Goal: Task Accomplishment & Management: Manage account settings

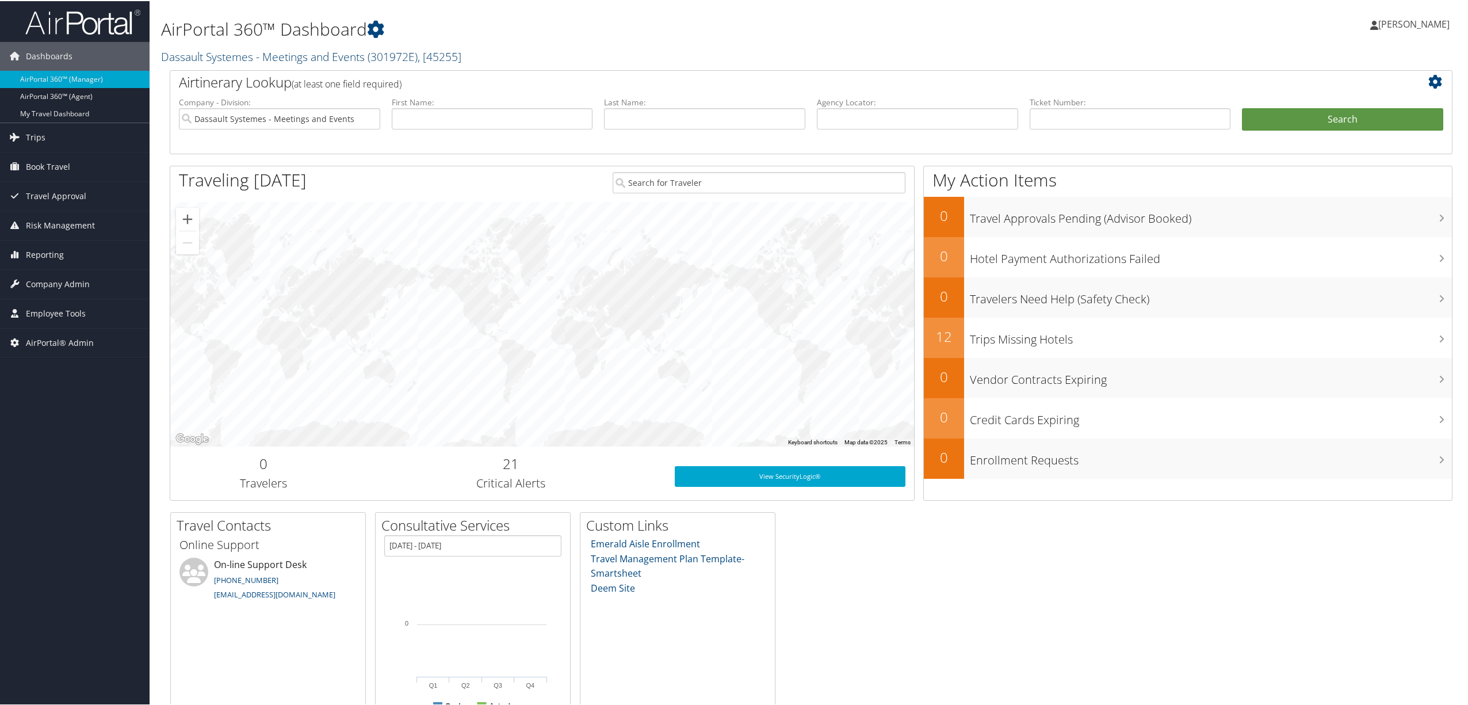
click at [242, 53] on link "Dassault Systemes - Meetings and Events ( 301972E ) , [ 45255 ]" at bounding box center [311, 56] width 300 height 16
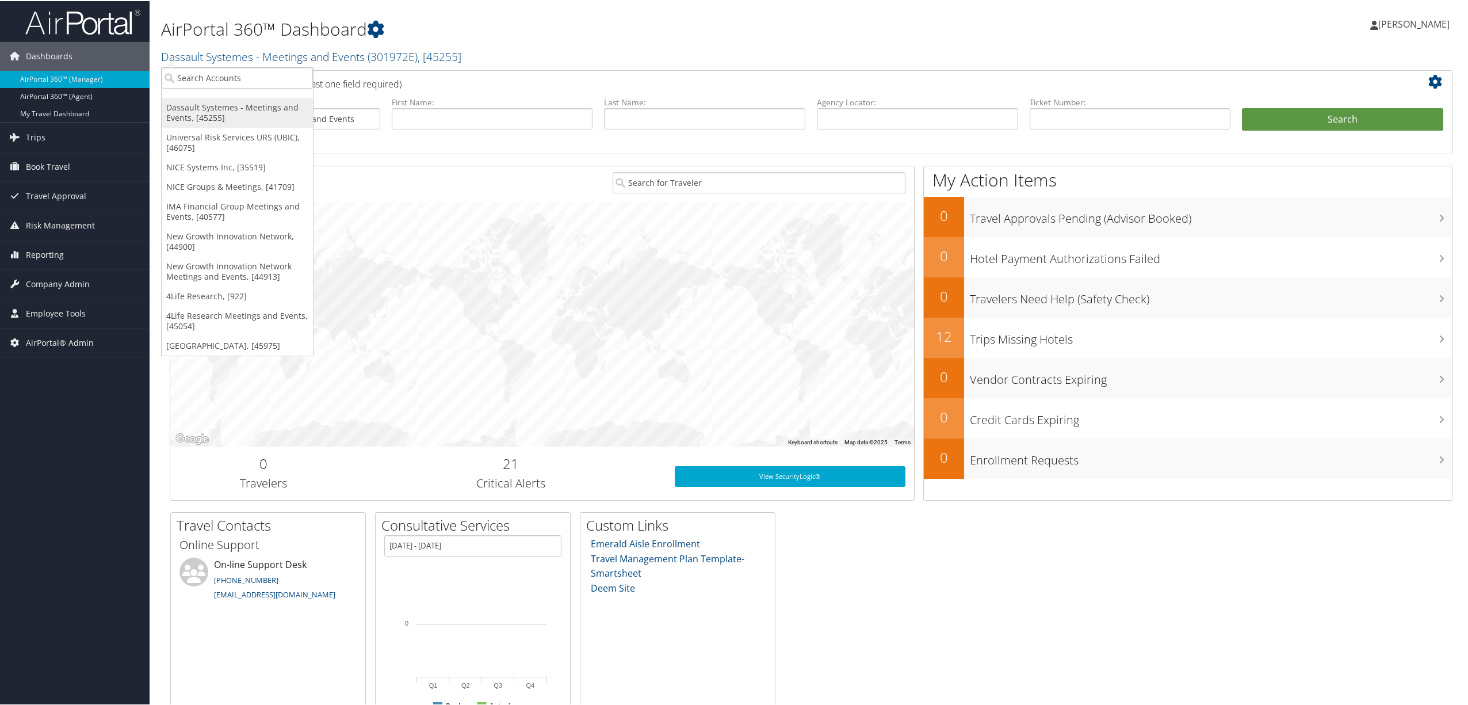
click at [235, 109] on link "Dassault Systemes - Meetings and Events, [45255]" at bounding box center [237, 112] width 151 height 30
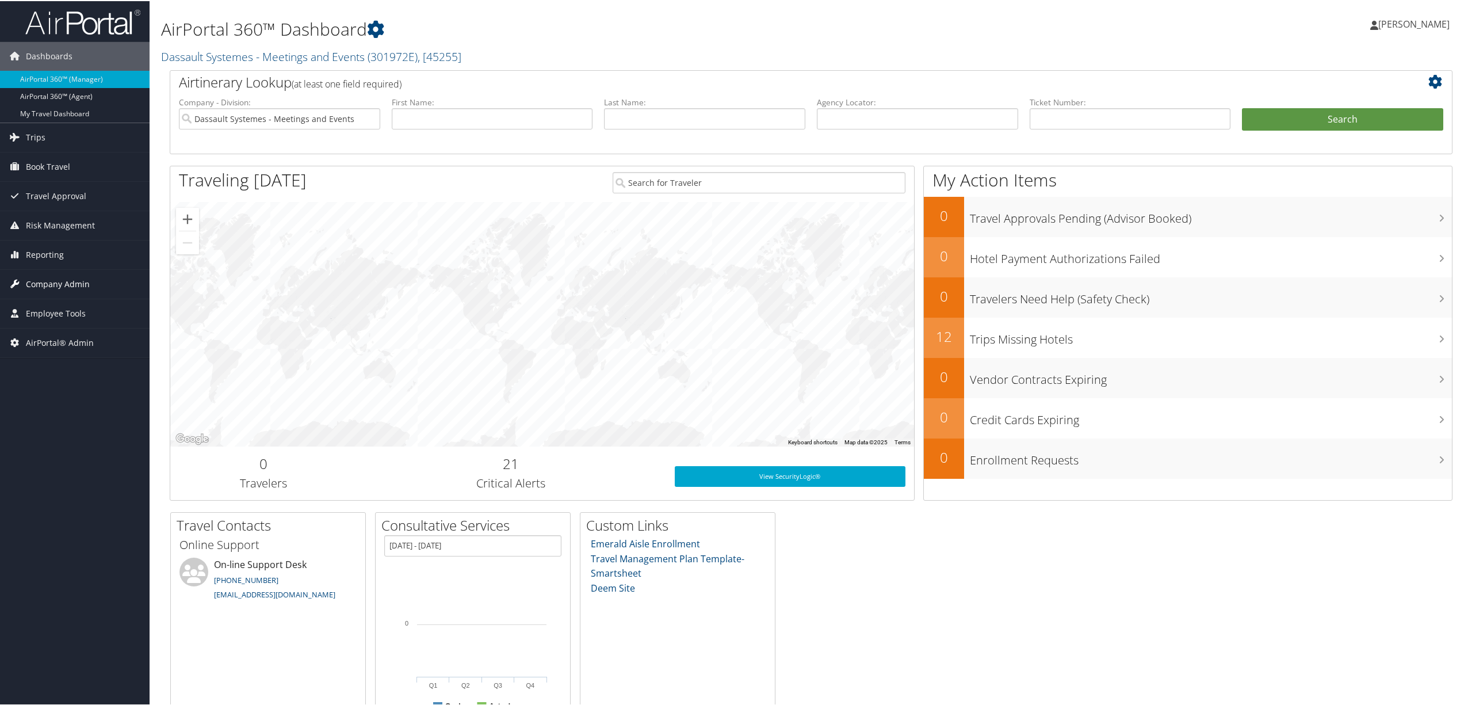
click at [89, 279] on link "Company Admin" at bounding box center [75, 283] width 150 height 29
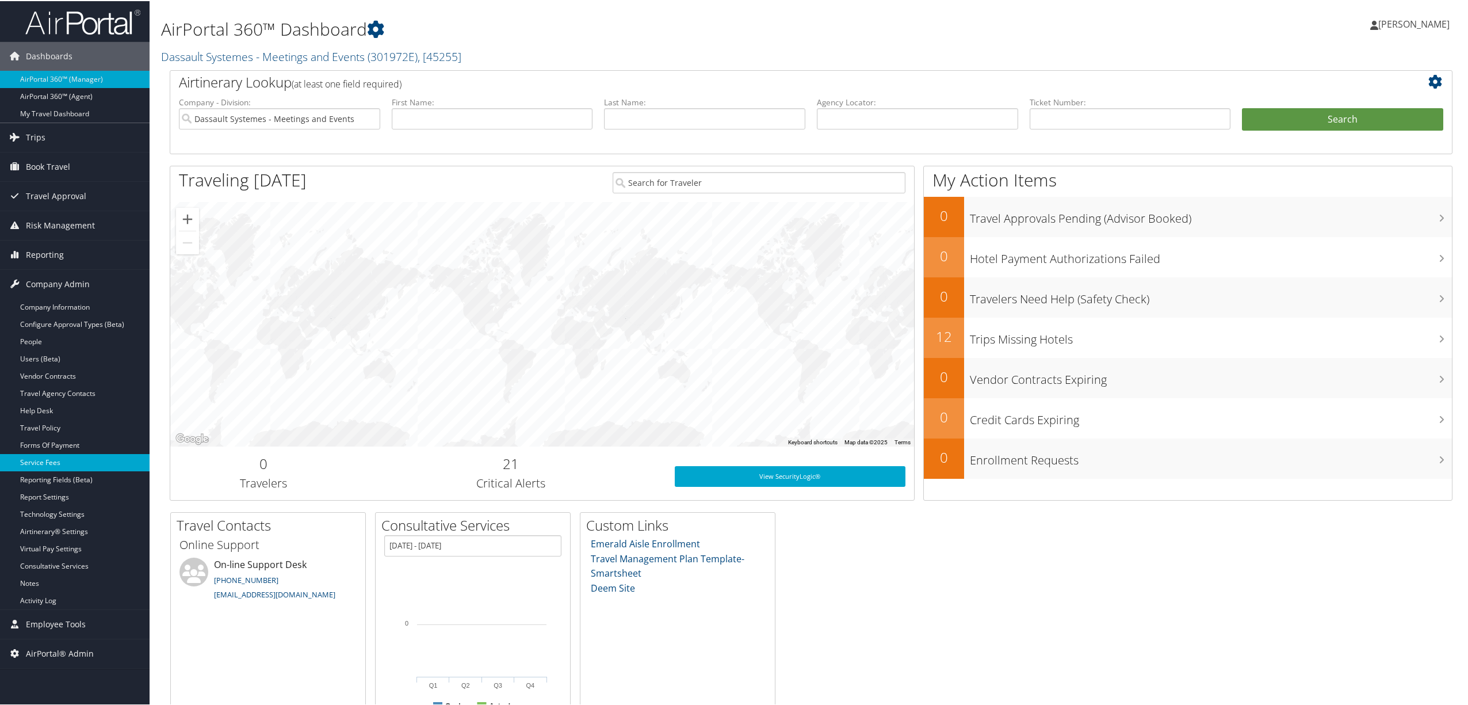
click at [62, 468] on link "Service Fees" at bounding box center [75, 461] width 150 height 17
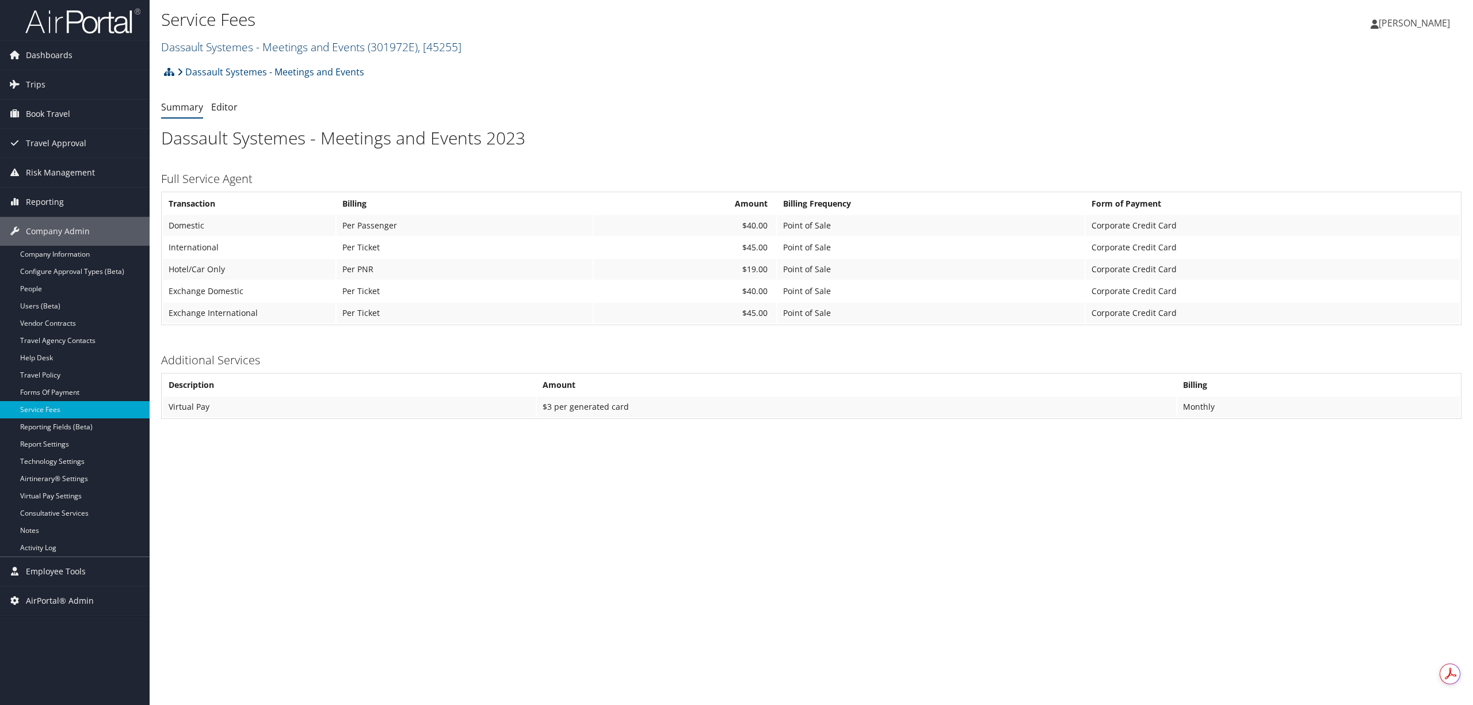
click at [233, 47] on link "Dassault Systemes - Meetings and Events ( 301972E ) , [ 45255 ]" at bounding box center [311, 47] width 300 height 16
click at [228, 60] on input "search" at bounding box center [237, 68] width 151 height 21
type input "operatio"
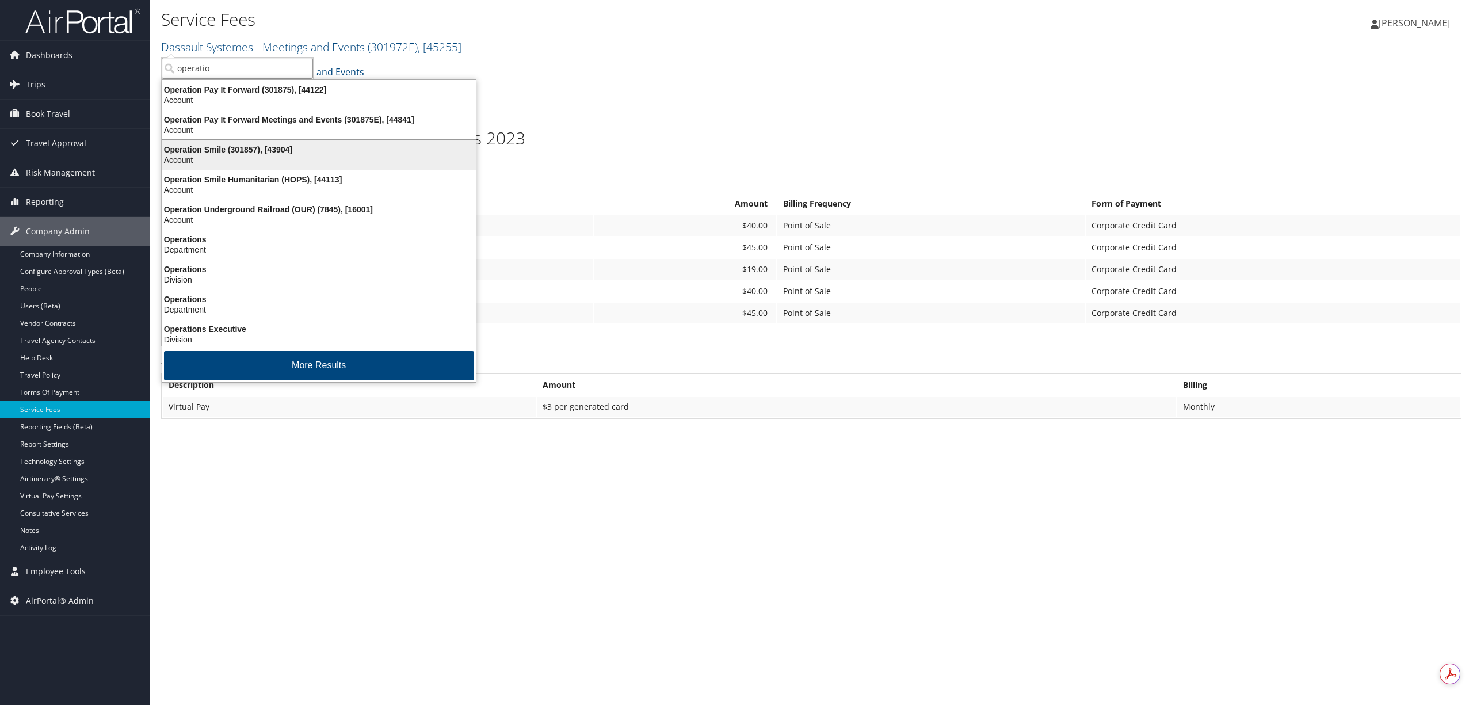
click at [192, 147] on div "Operation Smile (301857), [43904]" at bounding box center [318, 149] width 327 height 10
